Goal: Find contact information: Find contact information

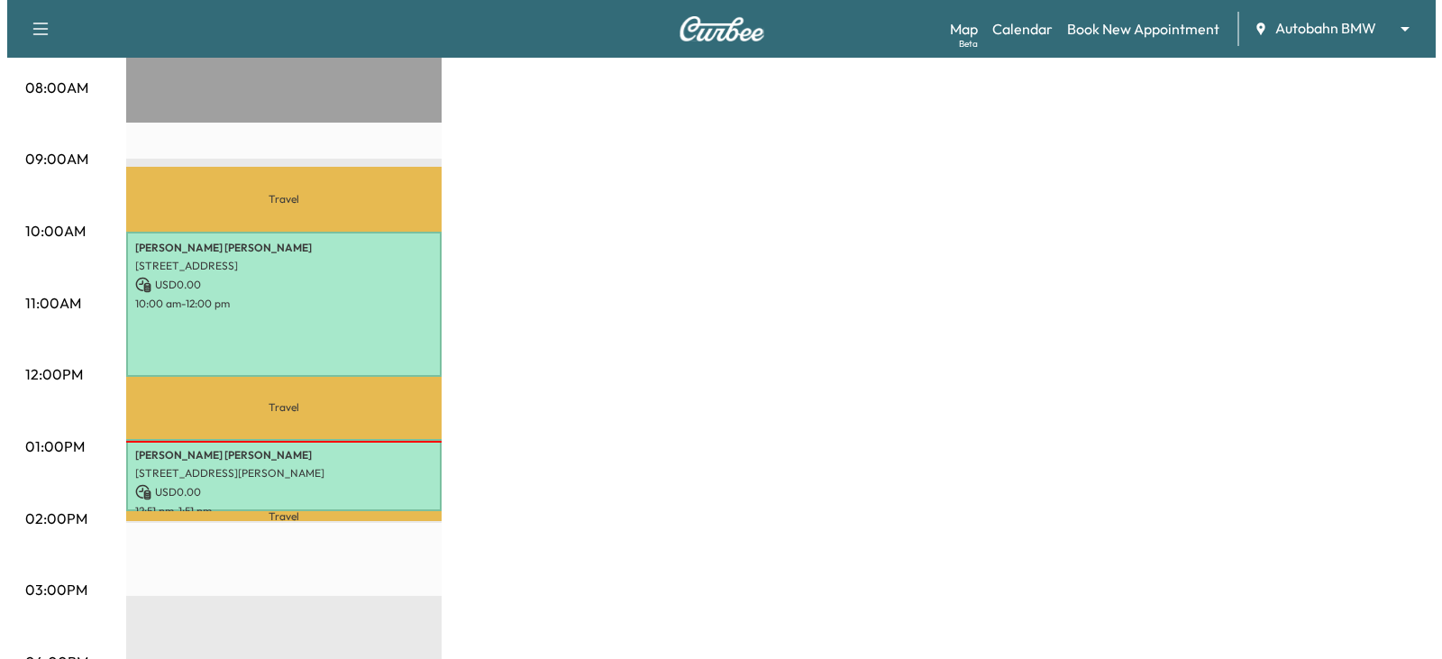
scroll to position [451, 0]
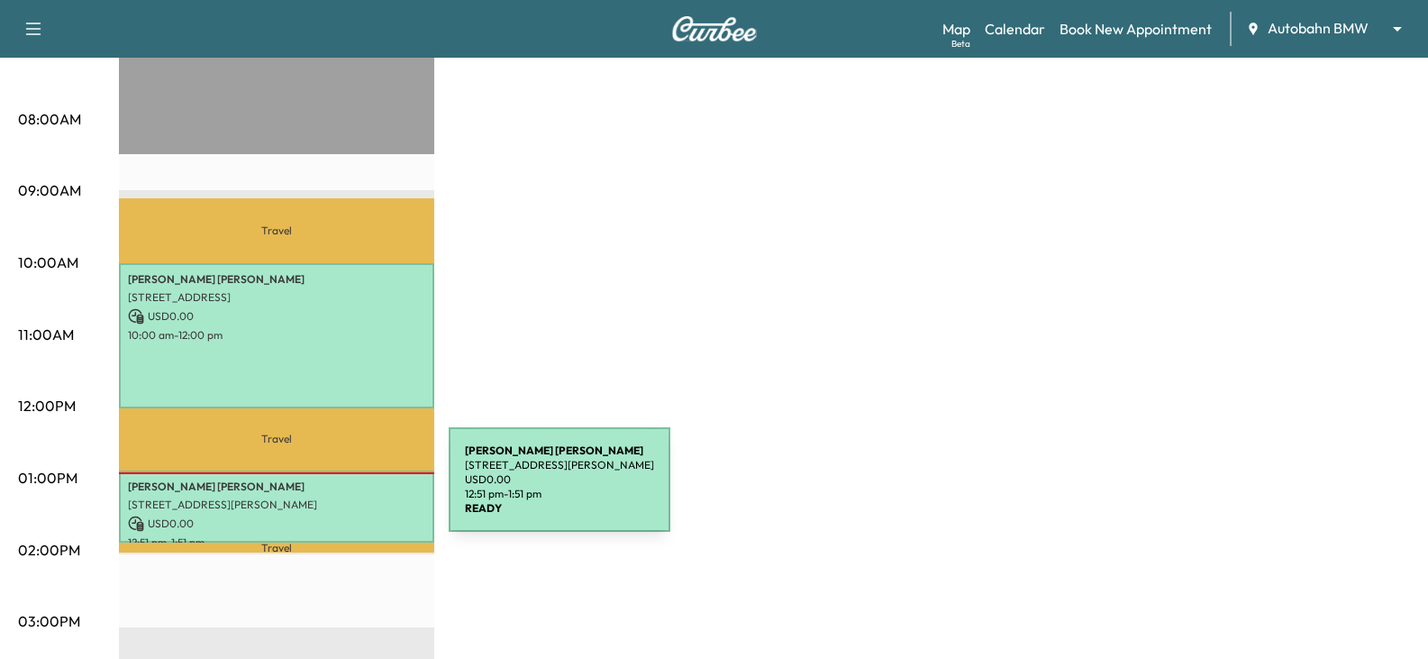
click at [314, 490] on div "[PERSON_NAME] [STREET_ADDRESS][PERSON_NAME] USD 0.00 12:51 pm - 1:51 pm" at bounding box center [276, 506] width 315 height 73
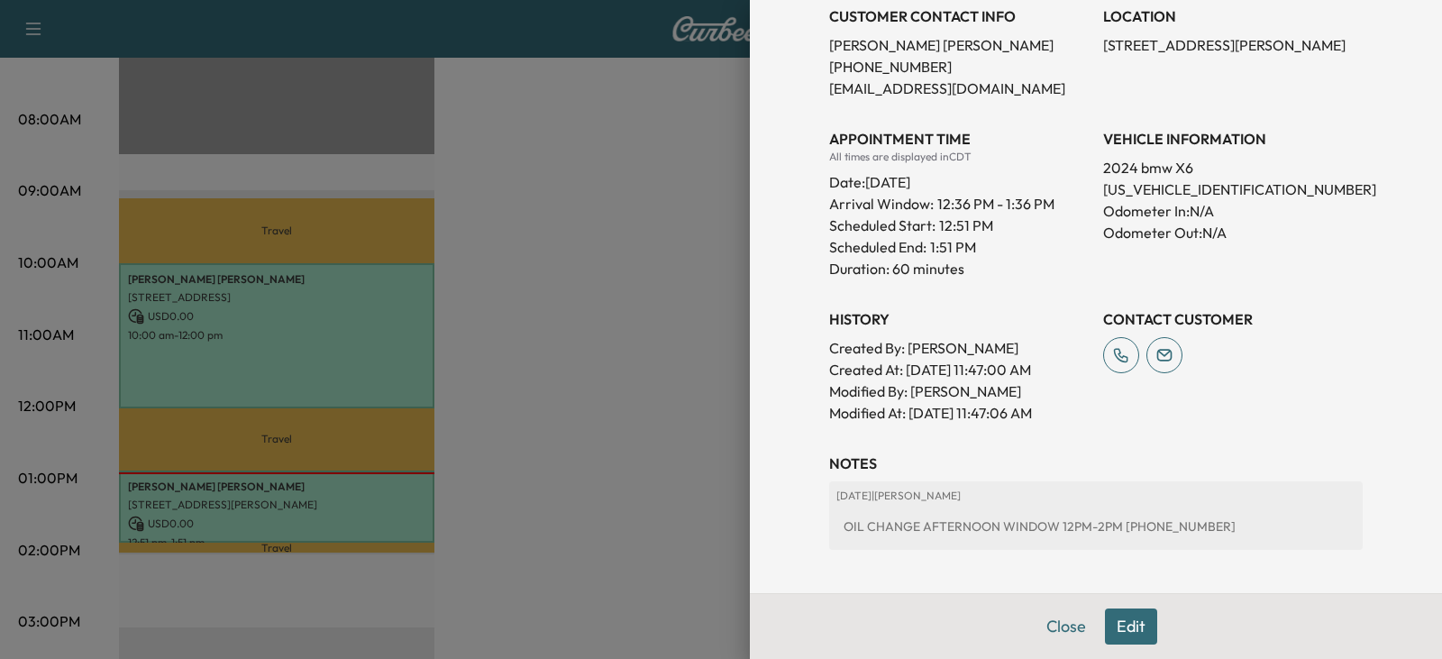
scroll to position [477, 0]
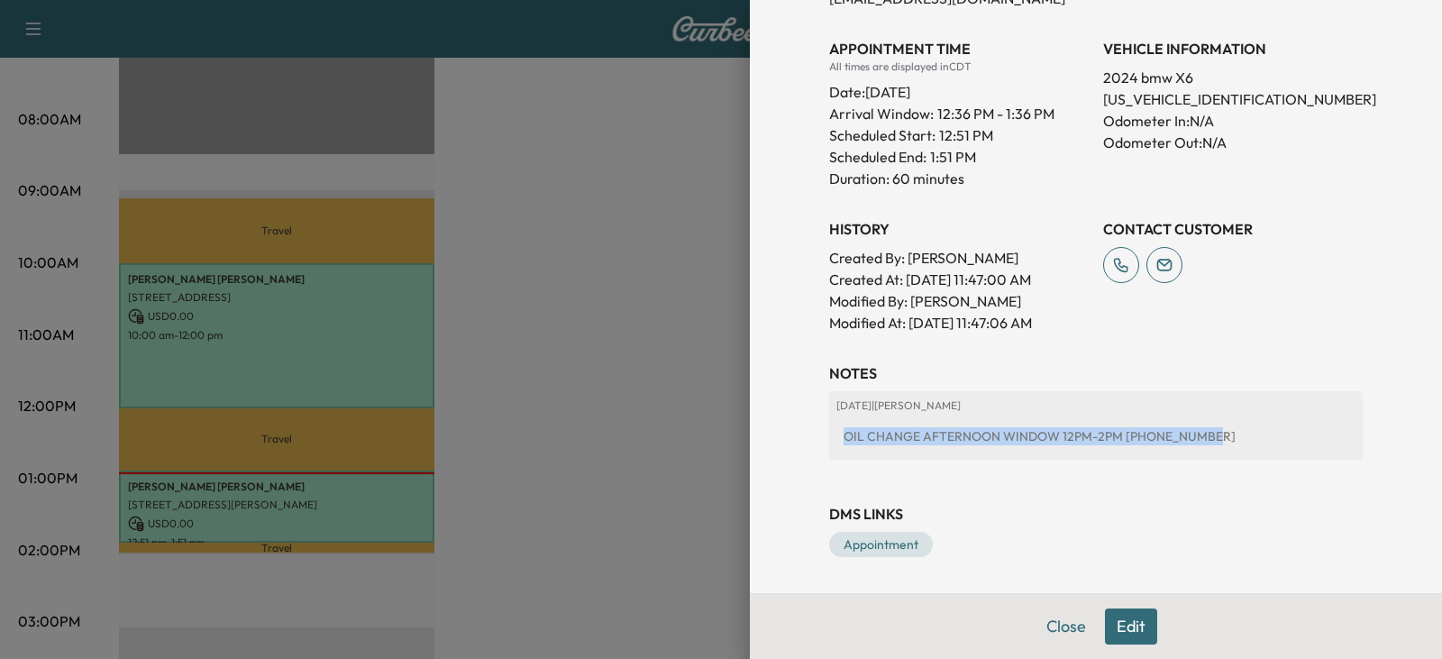
drag, startPoint x: 1191, startPoint y: 439, endPoint x: 830, endPoint y: 434, distance: 361.3
click at [836, 434] on div "OIL CHANGE AFTERNOON WINDOW 12PM-2PM [PHONE_NUMBER]" at bounding box center [1095, 436] width 519 height 32
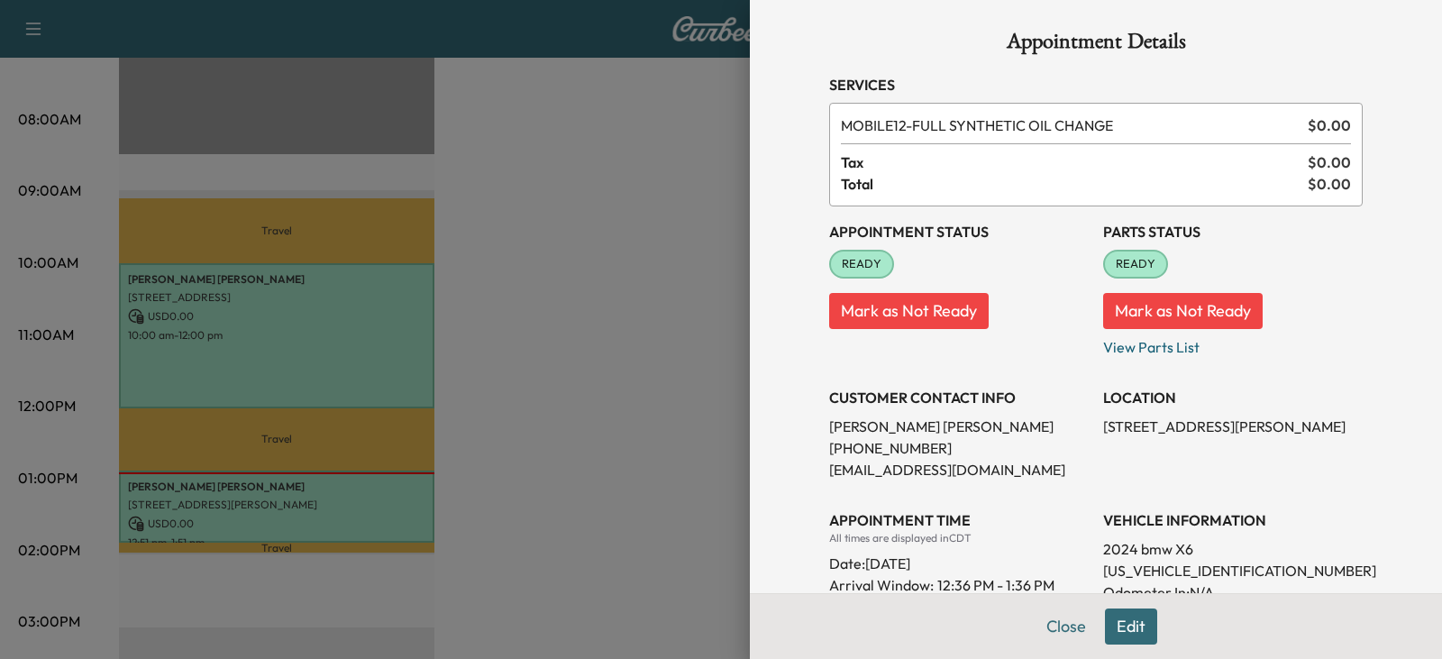
scroll to position [0, 0]
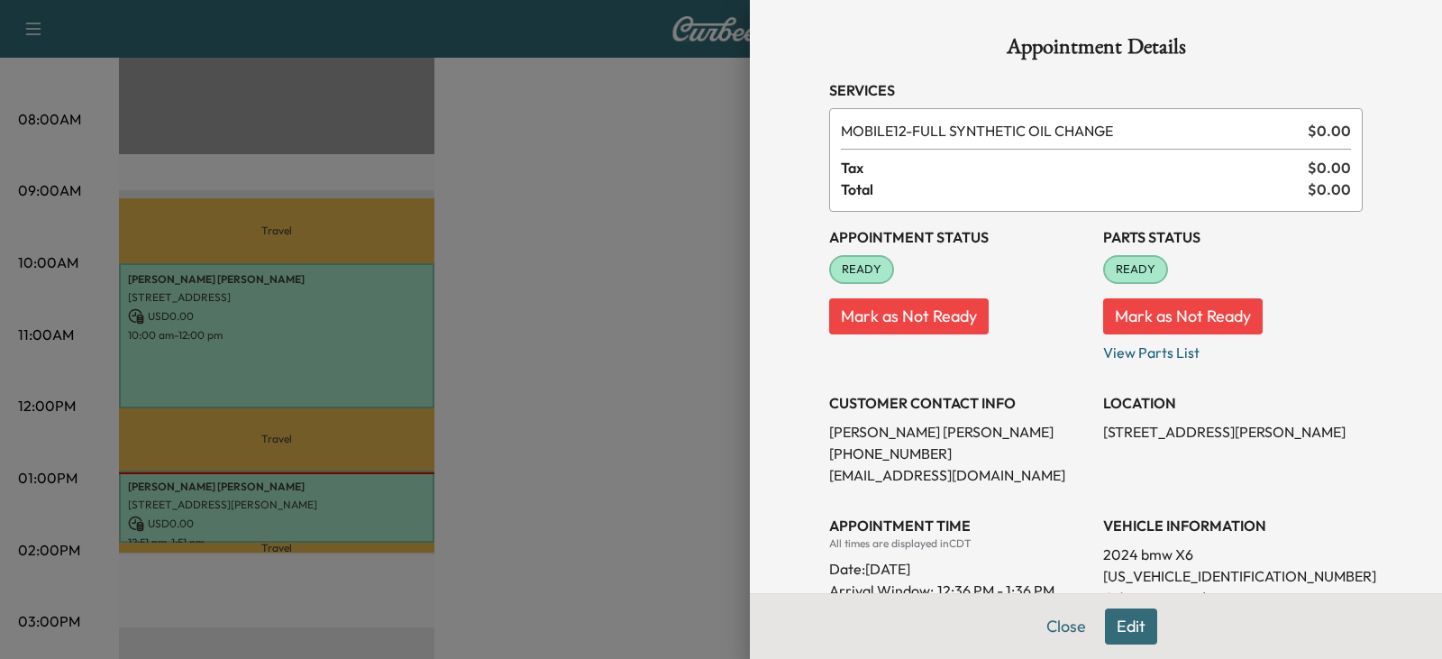
click at [548, 423] on div at bounding box center [721, 329] width 1442 height 659
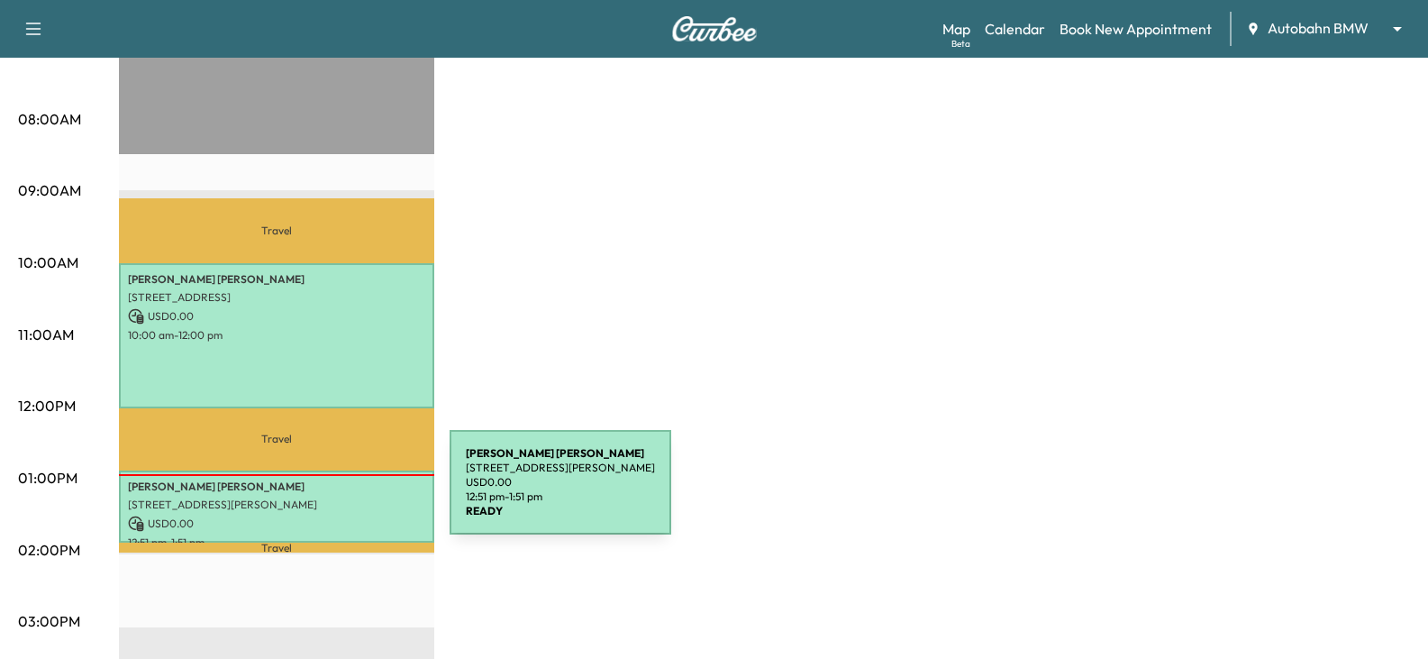
click at [314, 497] on p "[STREET_ADDRESS][PERSON_NAME]" at bounding box center [276, 504] width 297 height 14
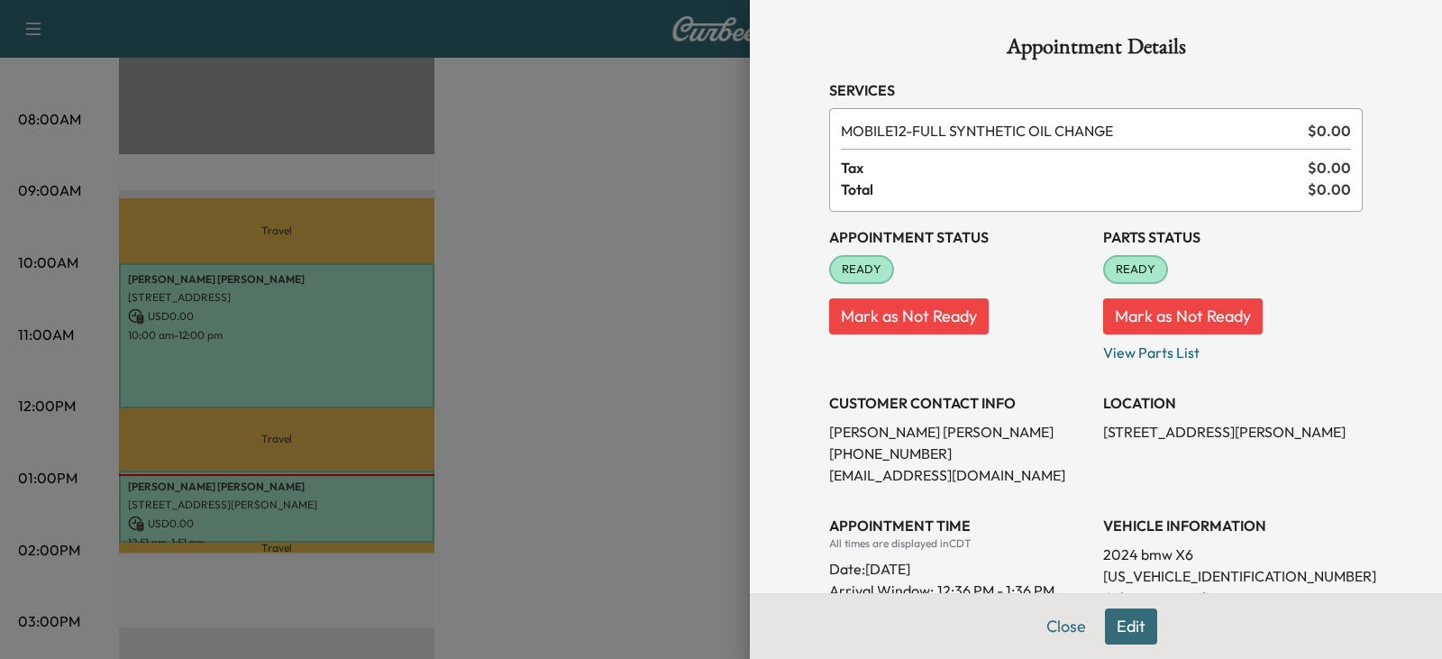
drag, startPoint x: 1092, startPoint y: 433, endPoint x: 1131, endPoint y: 449, distance: 41.7
click at [1131, 442] on p "[STREET_ADDRESS][PERSON_NAME]" at bounding box center [1233, 432] width 260 height 22
click at [1154, 442] on p "[STREET_ADDRESS][PERSON_NAME]" at bounding box center [1233, 432] width 260 height 22
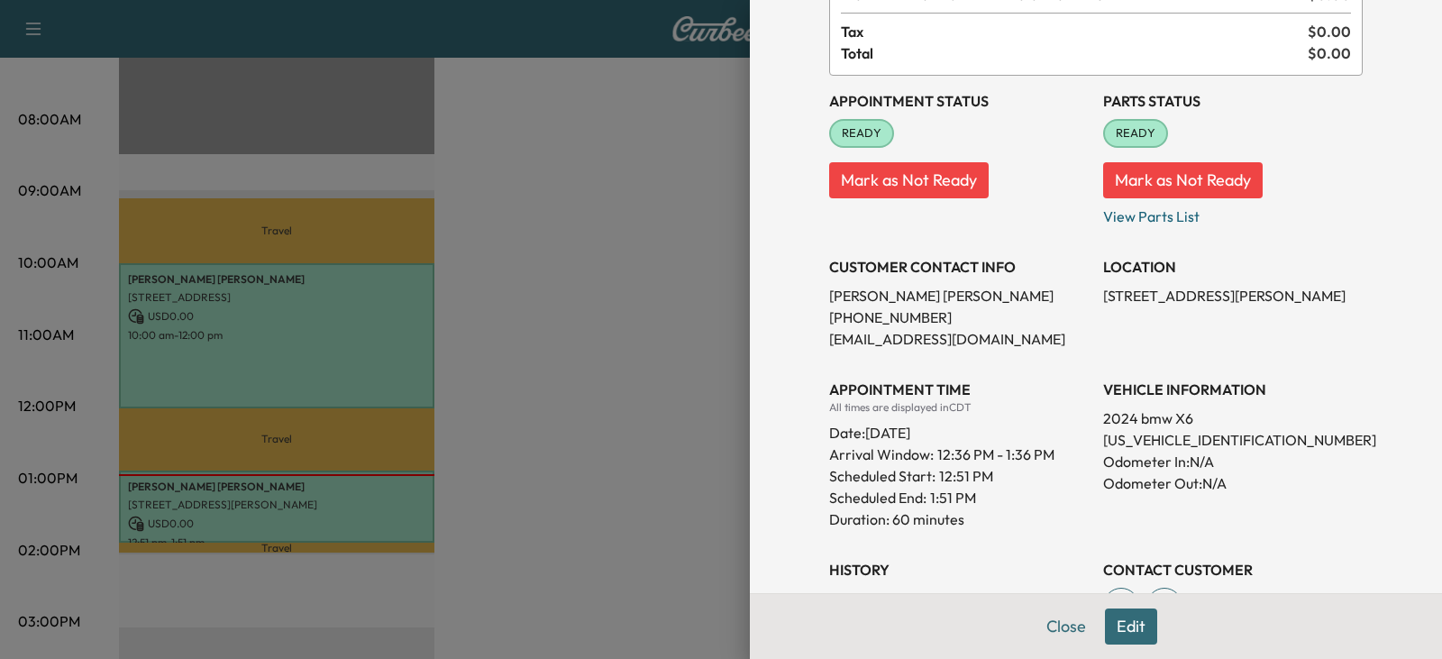
scroll to position [116, 0]
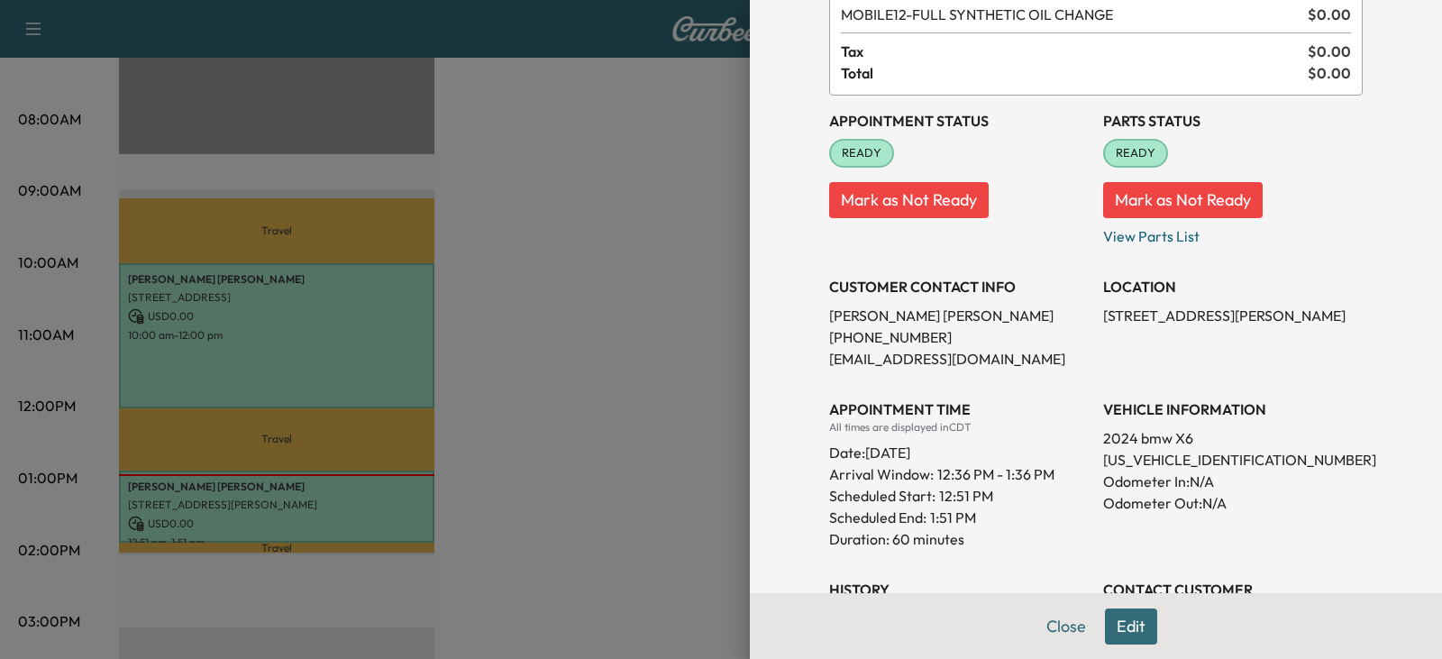
click at [832, 314] on p "[PERSON_NAME]" at bounding box center [959, 316] width 260 height 22
drag, startPoint x: 832, startPoint y: 314, endPoint x: 897, endPoint y: 332, distance: 67.1
click at [897, 332] on div "CUSTOMER CONTACT INFO [PERSON_NAME] [PHONE_NUMBER] [EMAIL_ADDRESS][DOMAIN_NAME]" at bounding box center [959, 315] width 260 height 108
copy div "[PERSON_NAME] [PHONE_NUMBER]"
